Goal: Task Accomplishment & Management: Use online tool/utility

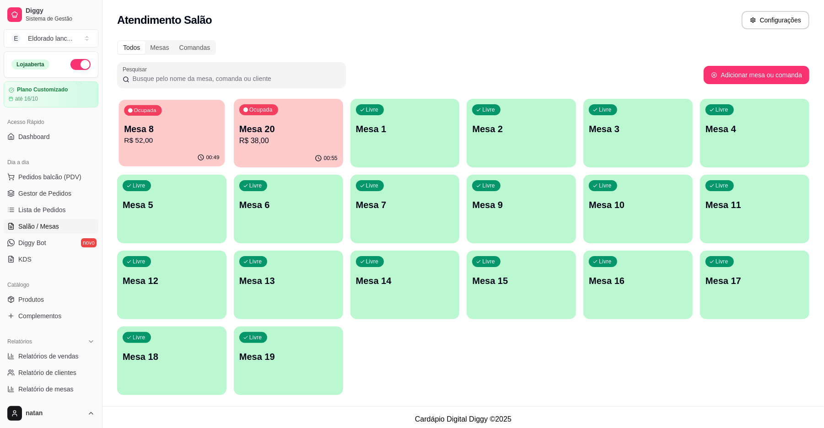
click at [199, 145] on p "R$ 52,00" at bounding box center [171, 140] width 95 height 11
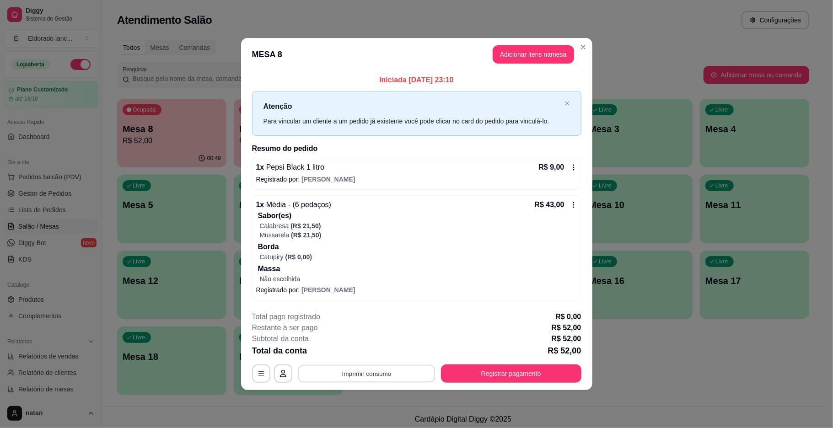
click at [374, 376] on button "Imprimir consumo" at bounding box center [366, 374] width 137 height 18
click at [369, 347] on button "IMPRESSORA" at bounding box center [369, 353] width 64 height 14
click at [465, 378] on button "Registrar pagamento" at bounding box center [511, 374] width 140 height 18
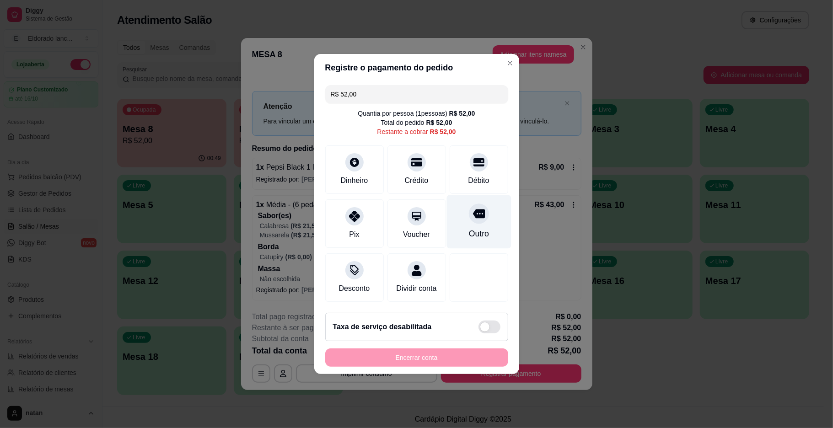
click at [470, 216] on div at bounding box center [479, 214] width 20 height 20
type input "R$ 0,00"
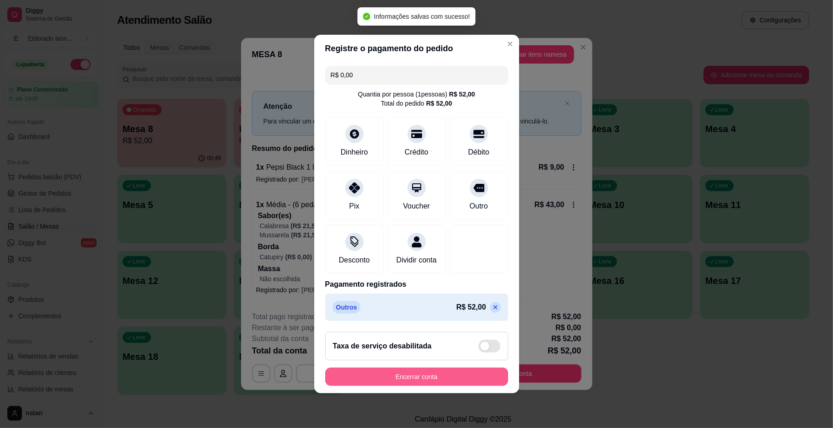
click at [416, 385] on button "Encerrar conta" at bounding box center [416, 377] width 183 height 18
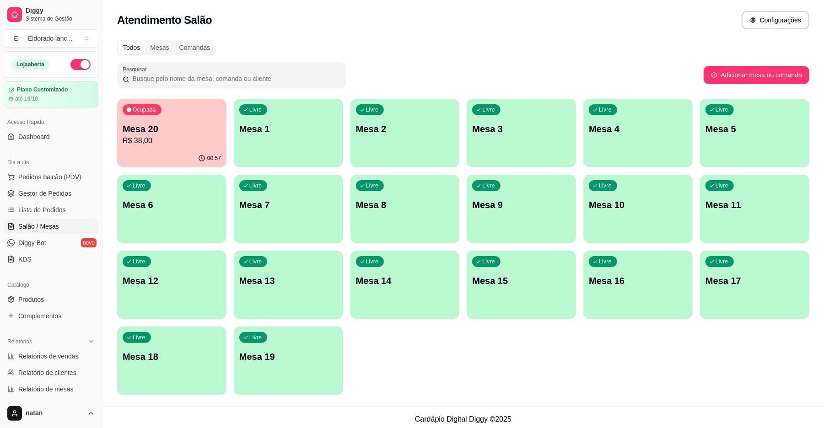
click at [172, 136] on p "R$ 38,00" at bounding box center [172, 140] width 98 height 11
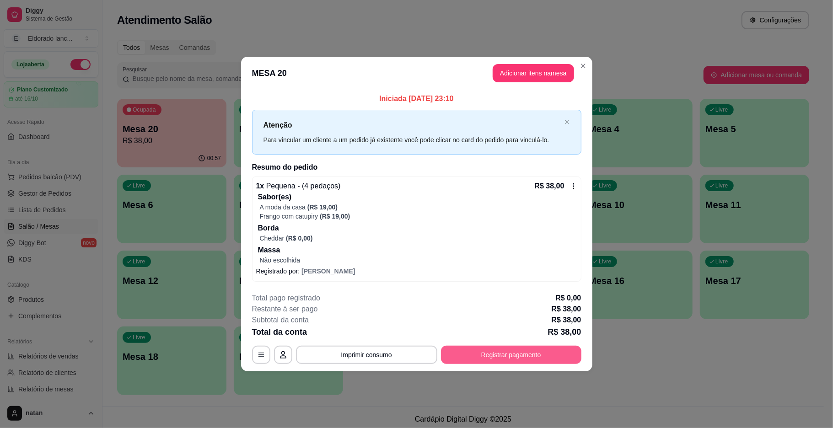
click at [499, 354] on button "Registrar pagamento" at bounding box center [511, 355] width 140 height 18
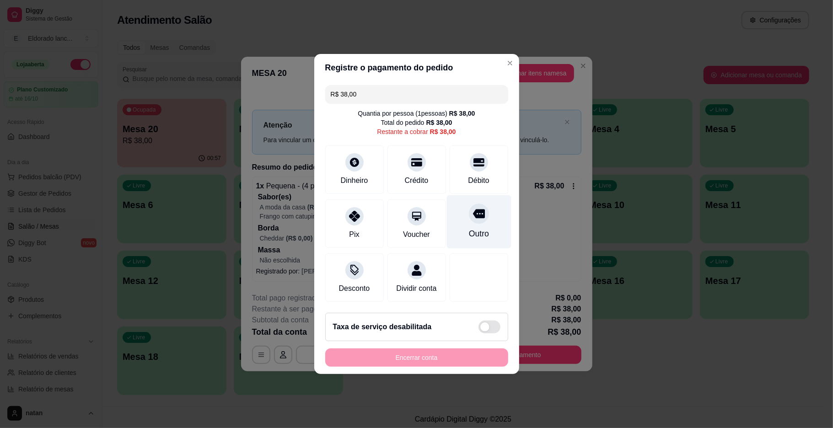
click at [471, 232] on div "Outro" at bounding box center [479, 234] width 20 height 12
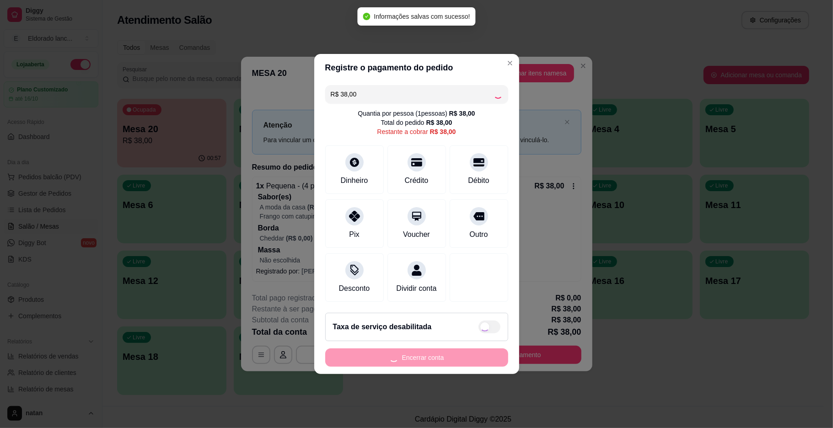
type input "R$ 0,00"
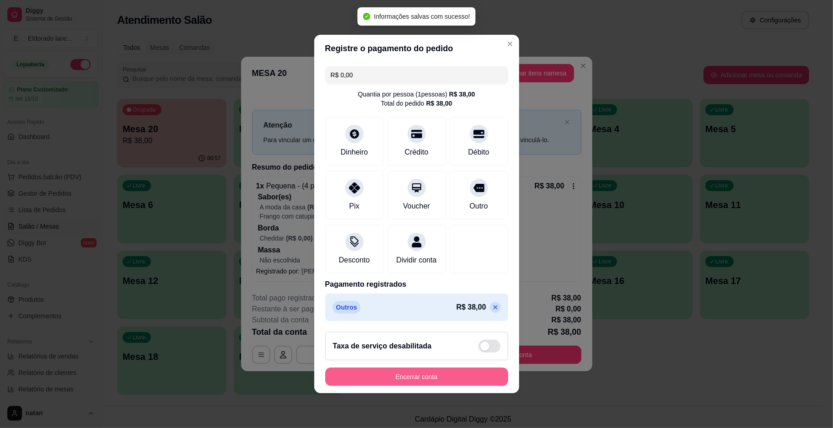
click at [442, 379] on button "Encerrar conta" at bounding box center [416, 377] width 183 height 18
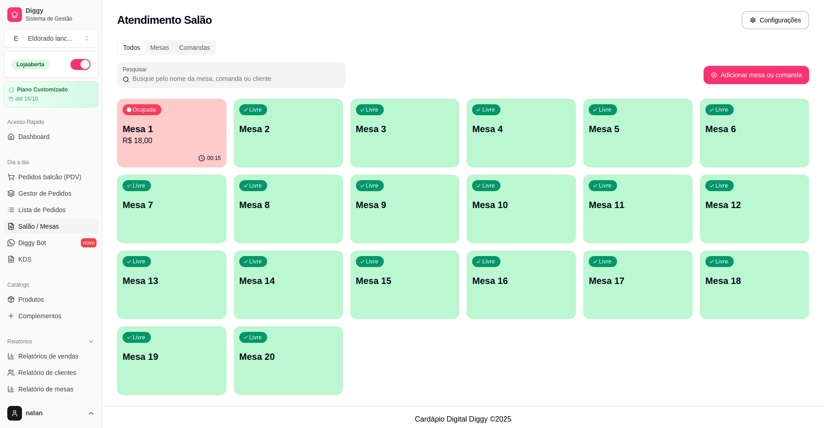
click at [169, 122] on div "Ocupada Mesa 1 R$ 18,00" at bounding box center [171, 124] width 109 height 51
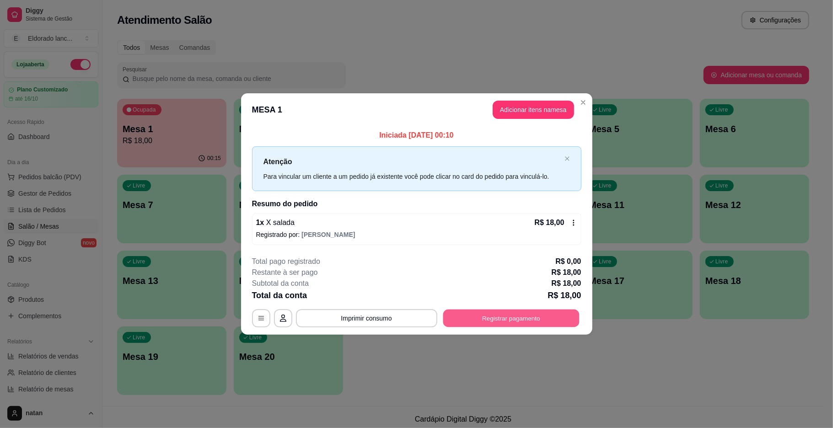
click at [522, 314] on button "Registrar pagamento" at bounding box center [511, 318] width 136 height 18
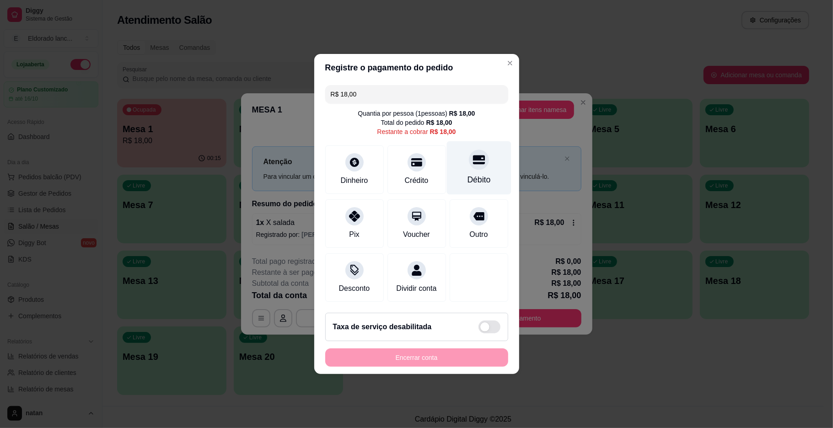
click at [473, 165] on div "Débito" at bounding box center [479, 168] width 65 height 54
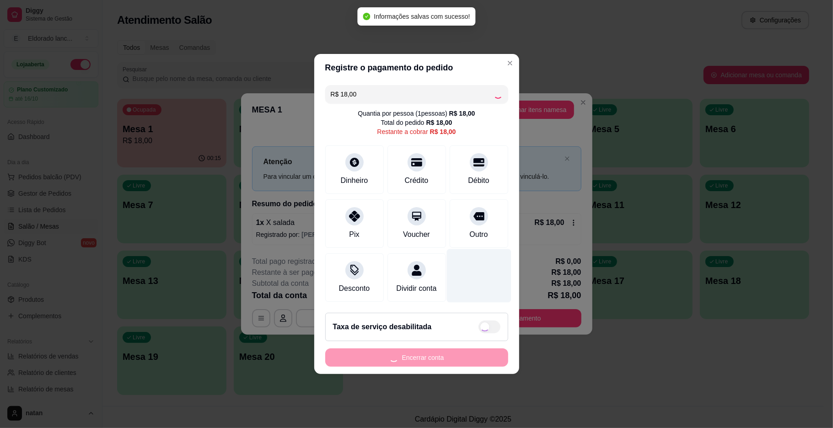
type input "R$ 0,00"
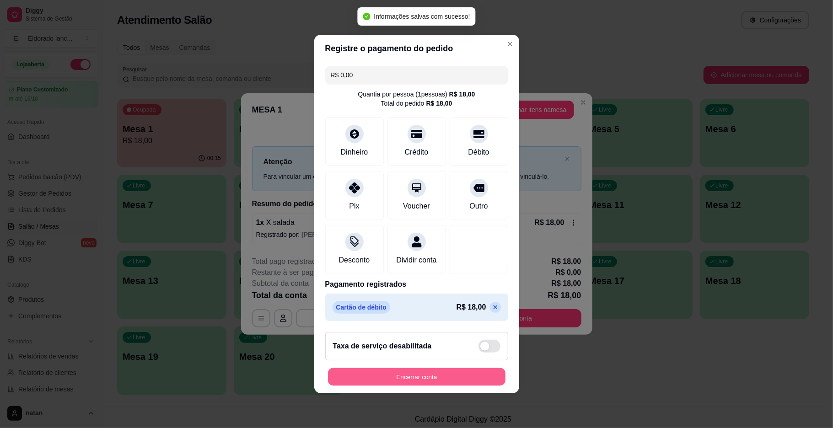
click at [459, 378] on button "Encerrar conta" at bounding box center [417, 377] width 178 height 18
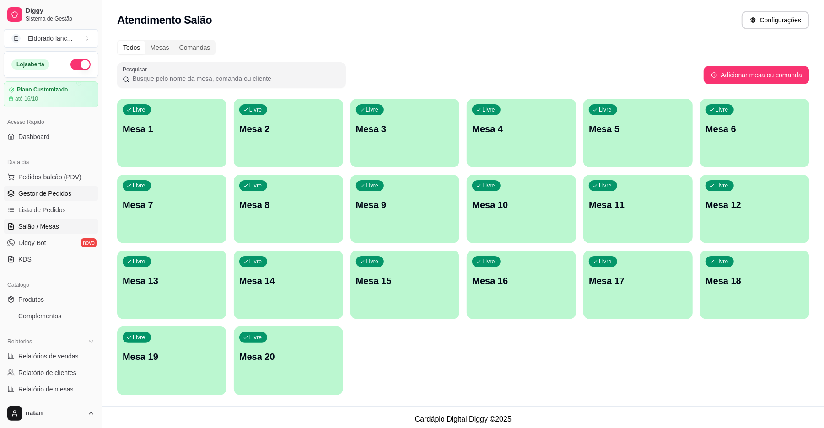
click at [34, 194] on span "Gestor de Pedidos" at bounding box center [44, 193] width 53 height 9
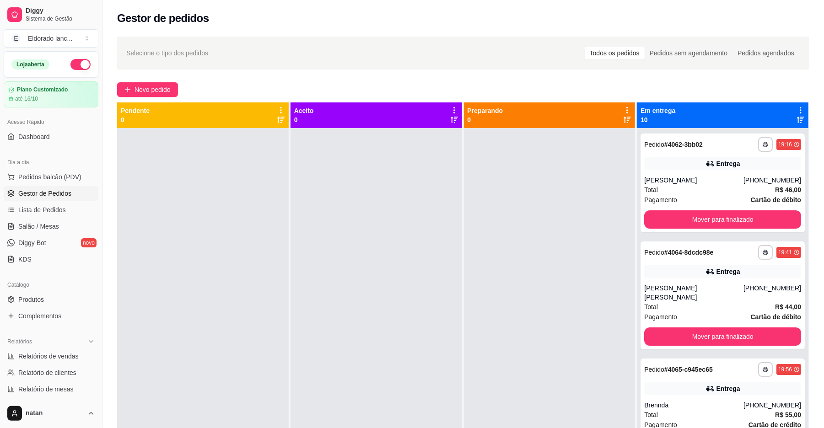
click at [54, 196] on span "Gestor de Pedidos" at bounding box center [44, 193] width 53 height 9
